Goal: Information Seeking & Learning: Learn about a topic

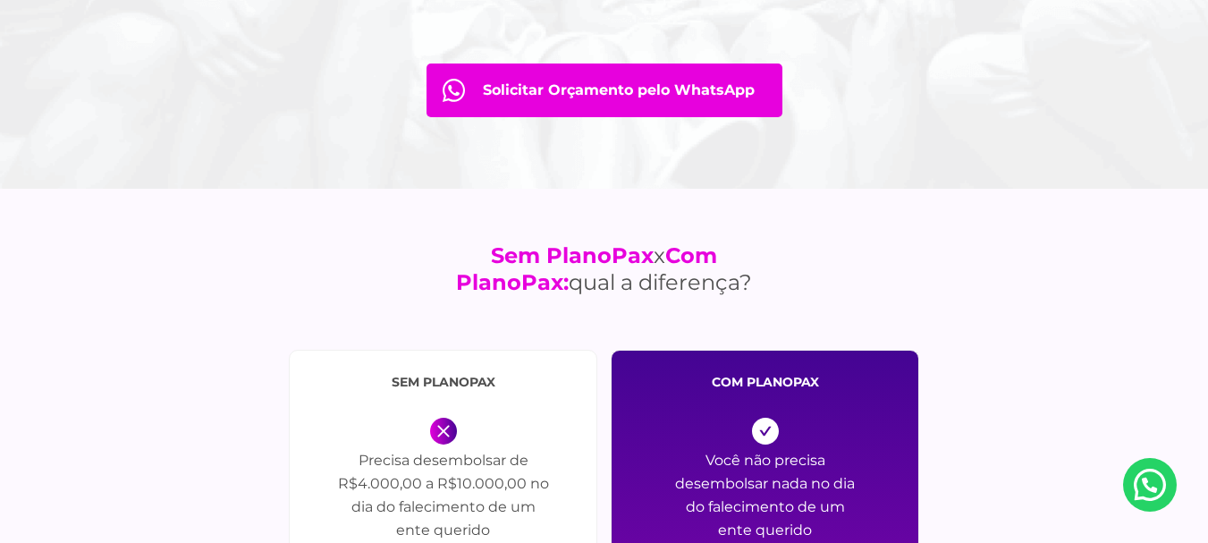
scroll to position [1788, 0]
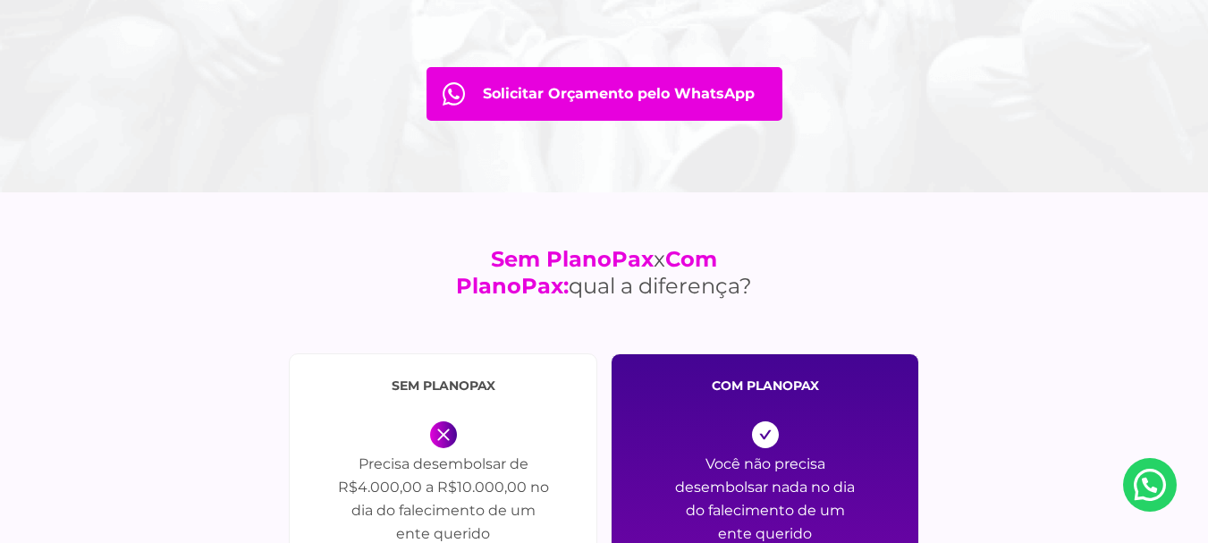
click at [594, 82] on link "Solicitar Orçamento pelo WhatsApp" at bounding box center [604, 94] width 356 height 54
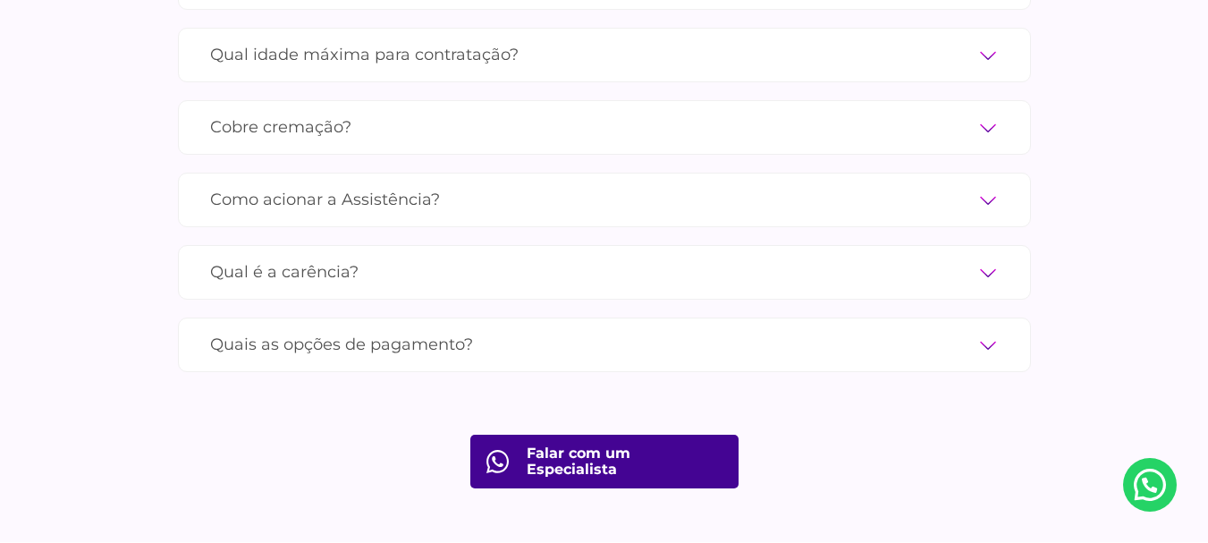
scroll to position [5984, 0]
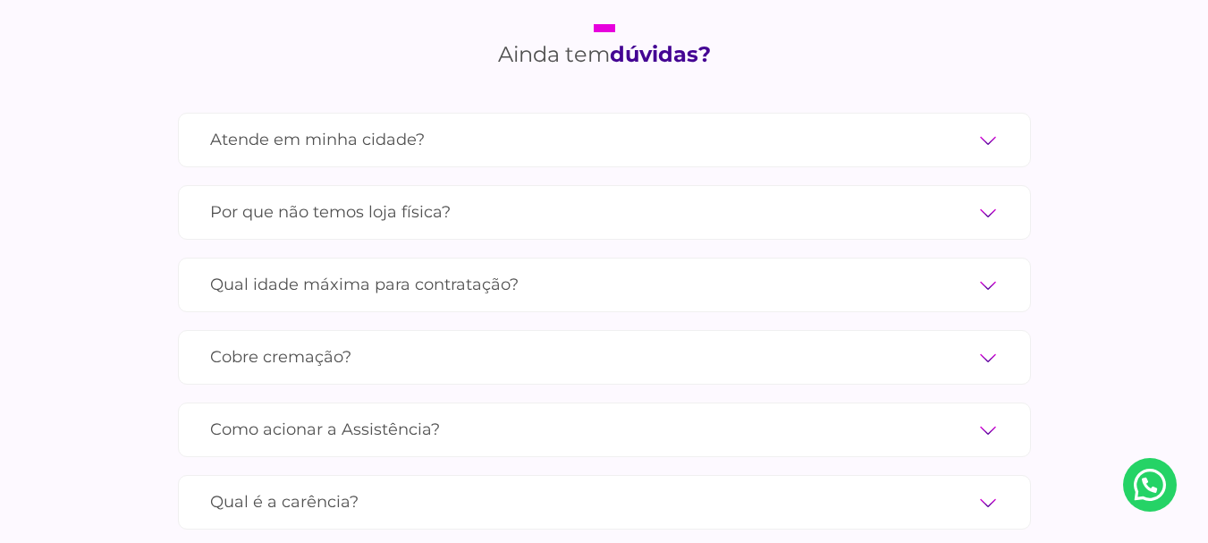
click at [584, 124] on label "Atende em minha cidade?" at bounding box center [604, 139] width 789 height 31
click at [0, 0] on input "Atende em minha cidade?" at bounding box center [0, 0] width 0 height 0
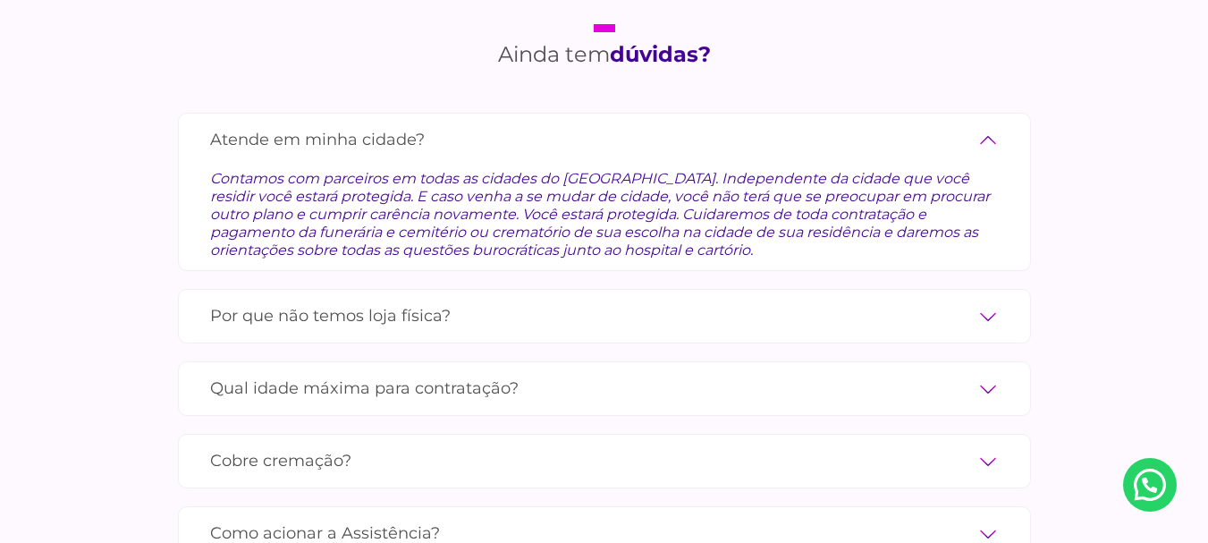
click at [582, 300] on label "Por que não temos loja física?" at bounding box center [604, 315] width 789 height 31
click at [0, 0] on input "Por que não temos loja física?" at bounding box center [0, 0] width 0 height 0
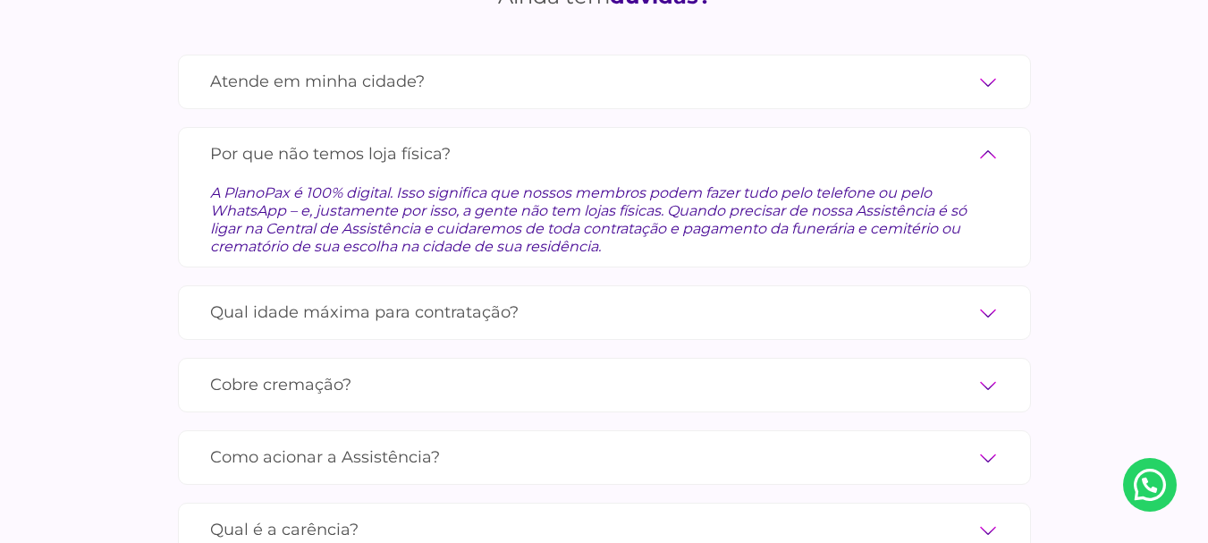
scroll to position [6074, 0]
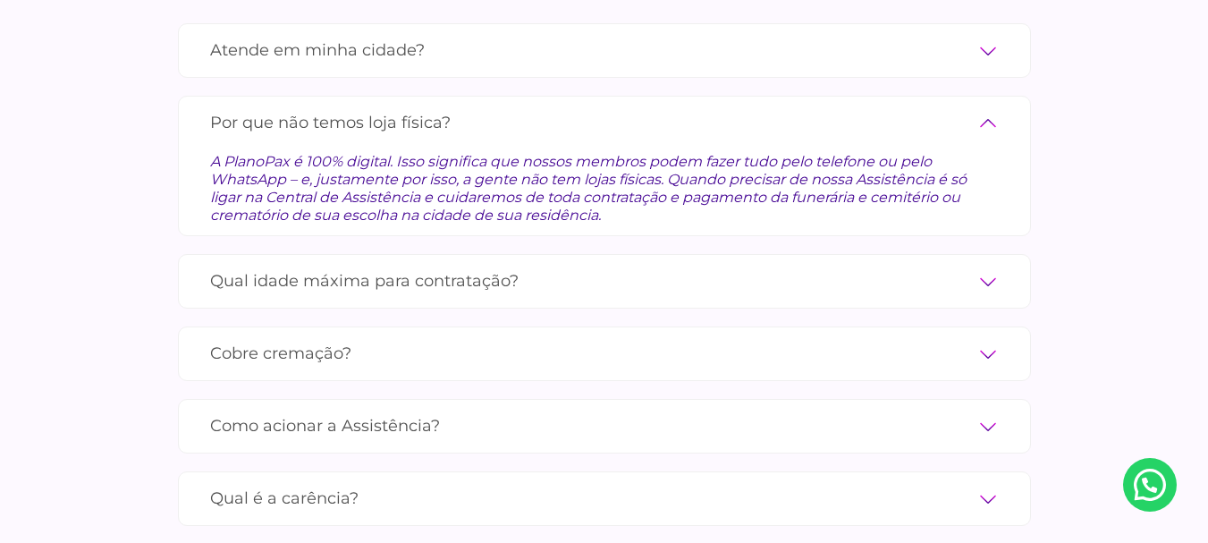
click at [581, 266] on label "Qual idade máxima para contratação?" at bounding box center [604, 281] width 789 height 31
click at [0, 0] on input "Qual idade máxima para contratação?" at bounding box center [0, 0] width 0 height 0
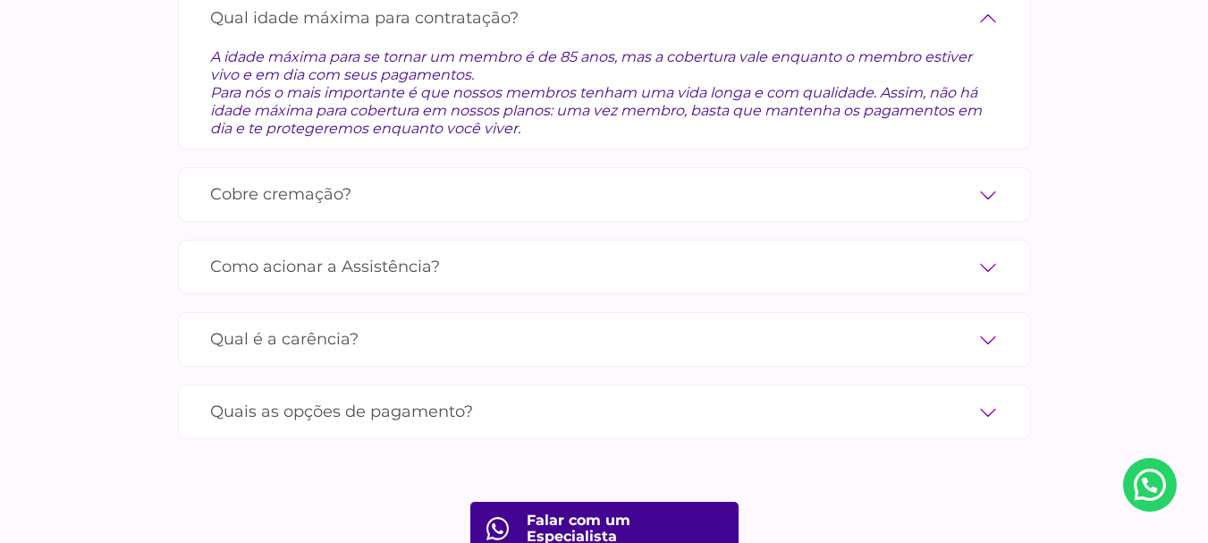
scroll to position [6253, 0]
click at [475, 177] on label "Cobre cremação?" at bounding box center [604, 192] width 789 height 31
click at [0, 0] on input "Cobre cremação?" at bounding box center [0, 0] width 0 height 0
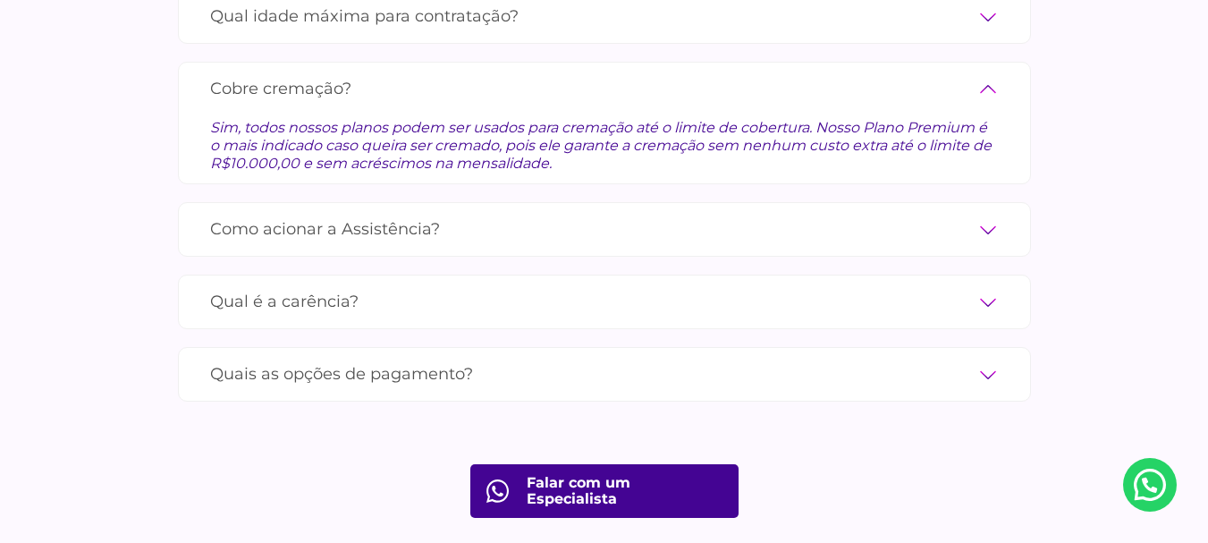
click at [560, 214] on label "Como acionar a Assistência?" at bounding box center [604, 229] width 789 height 31
click at [0, 0] on input "Como acionar a Assistência?" at bounding box center [0, 0] width 0 height 0
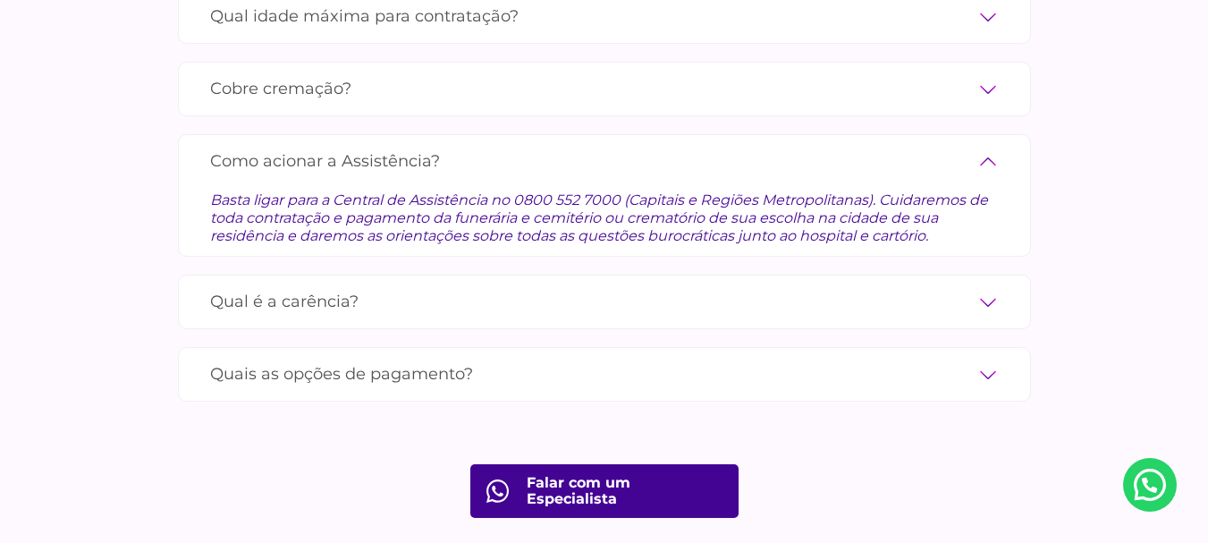
click at [505, 286] on label "Qual é a carência?" at bounding box center [604, 301] width 789 height 31
click at [0, 0] on input "Qual é a carência?" at bounding box center [0, 0] width 0 height 0
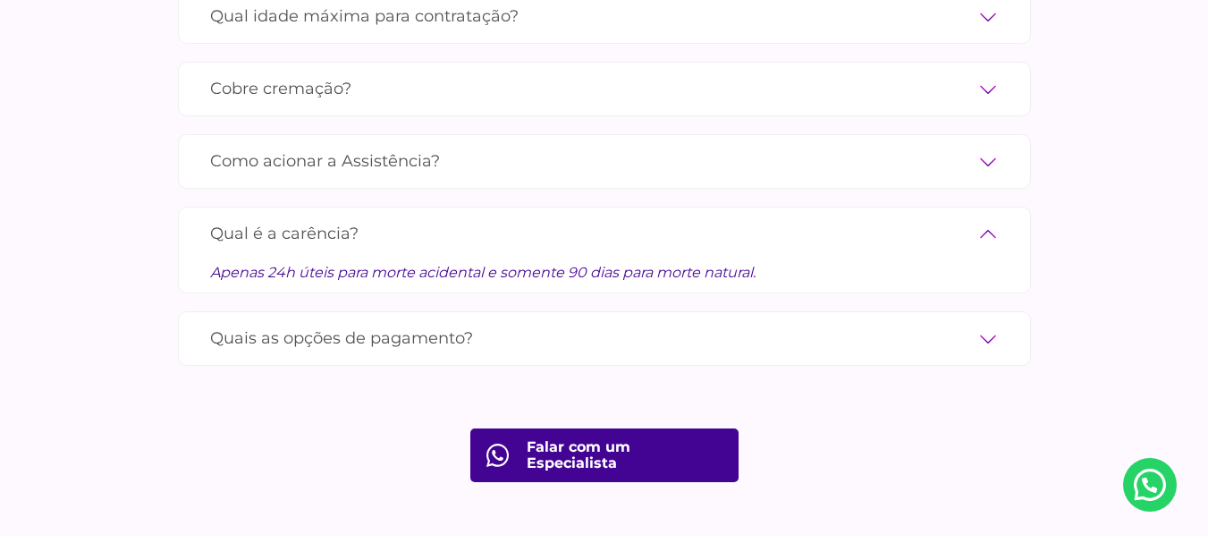
scroll to position [6342, 0]
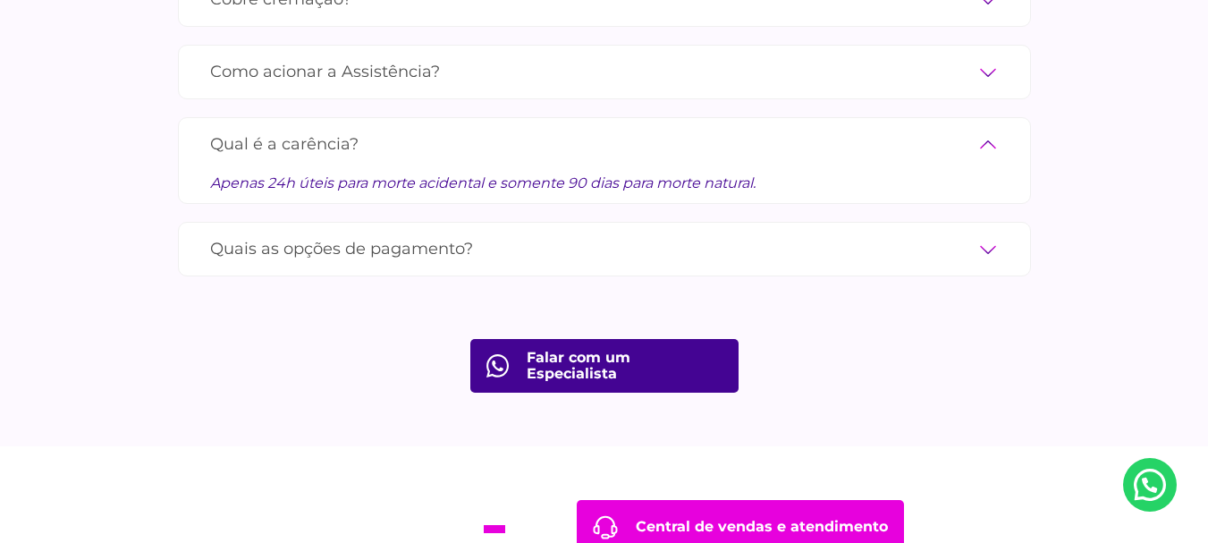
click at [509, 233] on label "Quais as opções de pagamento?" at bounding box center [604, 248] width 789 height 31
click at [0, 0] on input "Quais as opções de pagamento?" at bounding box center [0, 0] width 0 height 0
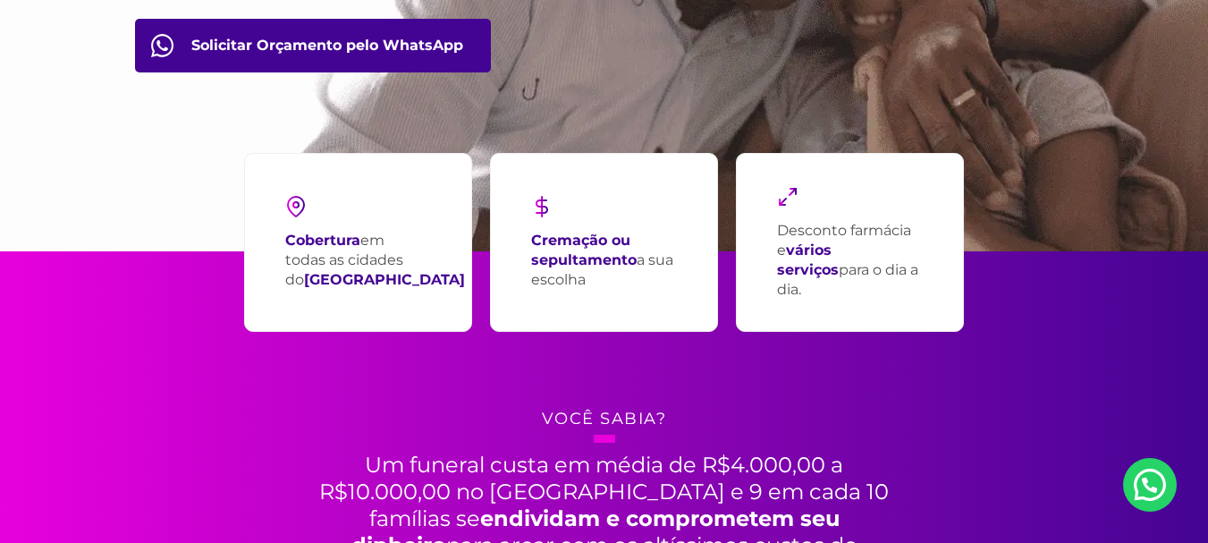
scroll to position [0, 0]
